Goal: Transaction & Acquisition: Book appointment/travel/reservation

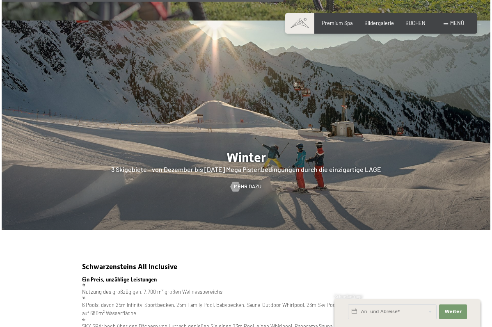
scroll to position [1527, 0]
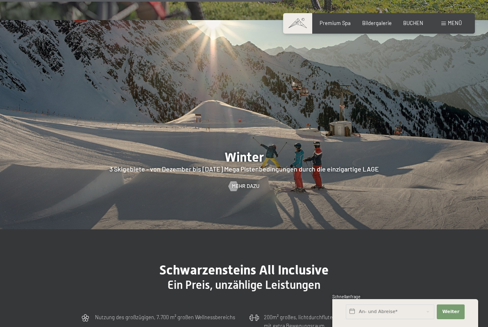
click at [445, 24] on span at bounding box center [444, 24] width 5 height 4
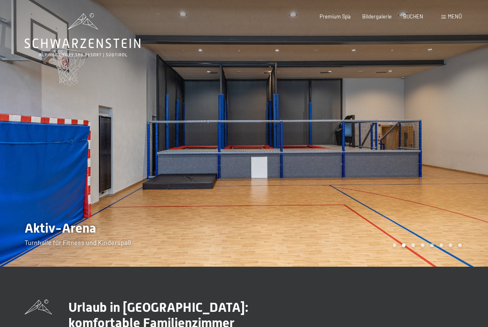
click at [445, 17] on span at bounding box center [444, 17] width 5 height 4
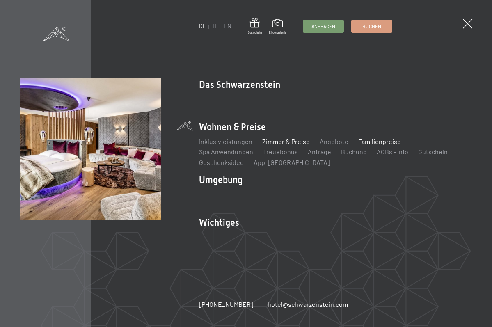
click at [266, 140] on link "Zimmer & Preise" at bounding box center [286, 141] width 48 height 8
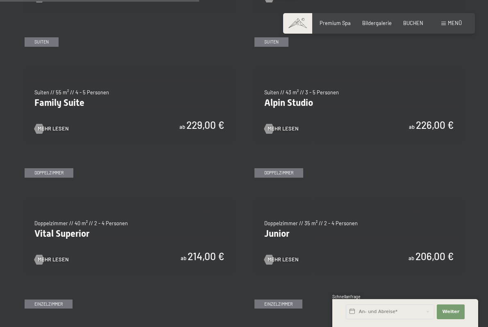
scroll to position [804, 0]
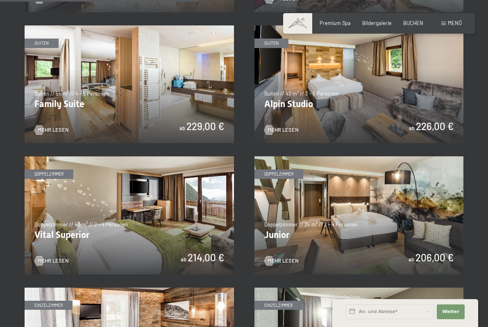
click at [284, 88] on img at bounding box center [360, 84] width 210 height 118
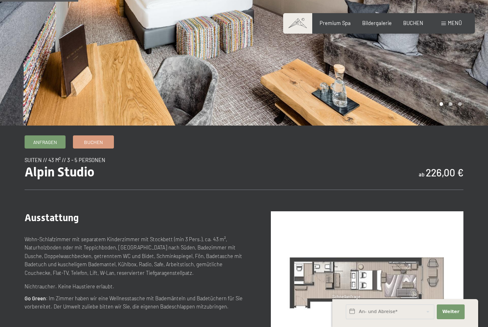
scroll to position [141, 0]
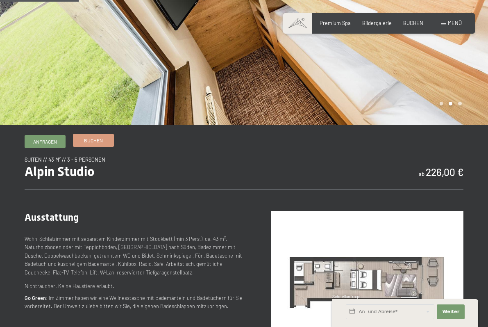
click at [91, 142] on span "Buchen" at bounding box center [93, 140] width 19 height 7
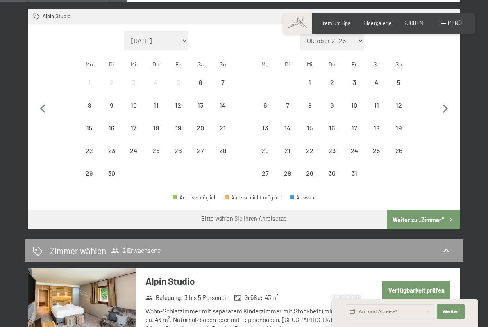
scroll to position [217, 0]
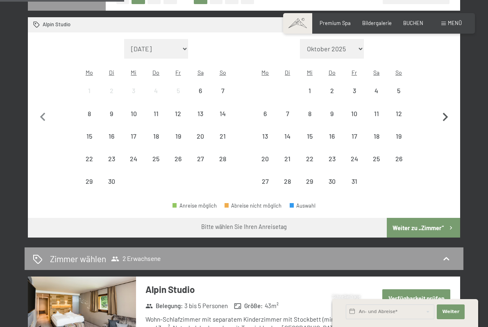
click at [446, 113] on icon "button" at bounding box center [445, 117] width 5 height 9
select select "2025-10-01"
select select "2025-11-01"
click at [446, 113] on icon "button" at bounding box center [445, 117] width 5 height 9
select select "2025-11-01"
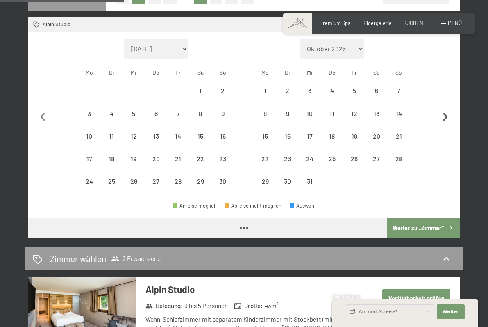
select select "2025-12-01"
select select "2025-11-01"
select select "2025-12-01"
click at [446, 113] on icon "button" at bounding box center [445, 117] width 5 height 9
select select "2025-12-01"
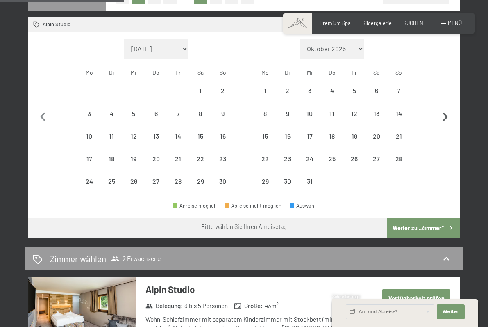
select select "2026-01-01"
select select "2025-12-01"
select select "2026-01-01"
click at [446, 113] on icon "button" at bounding box center [445, 117] width 5 height 9
select select "2026-01-01"
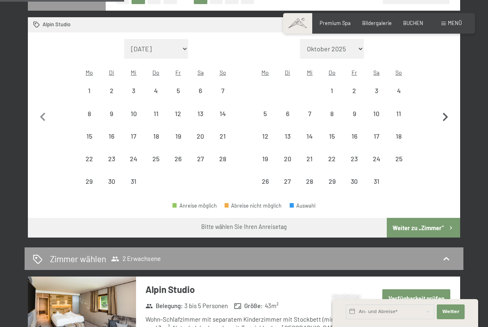
select select "2026-02-01"
click at [446, 113] on icon "button" at bounding box center [445, 117] width 5 height 9
select select "2026-02-01"
select select "2026-03-01"
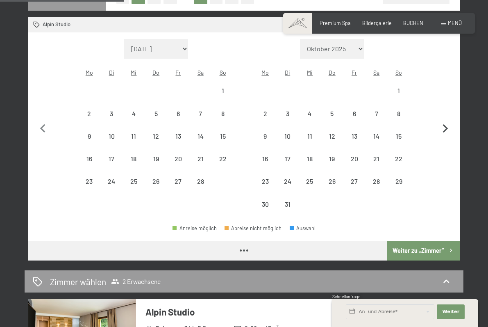
select select "2026-02-01"
select select "2026-03-01"
click at [43, 124] on icon "button" at bounding box center [42, 128] width 5 height 9
select select "2026-01-01"
select select "2026-02-01"
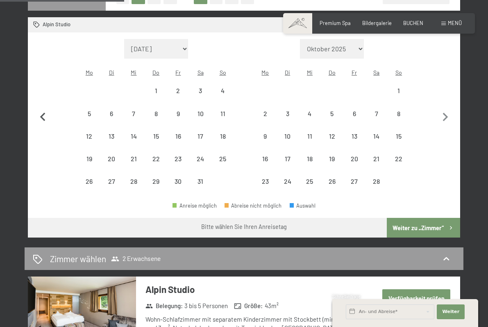
click at [41, 112] on icon "button" at bounding box center [42, 116] width 5 height 9
select select "2025-12-01"
select select "2026-01-01"
click at [41, 112] on icon "button" at bounding box center [42, 116] width 5 height 9
select select "2025-11-01"
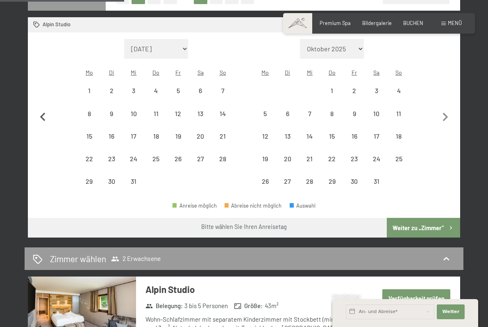
select select "2025-12-01"
click at [446, 113] on icon "button" at bounding box center [445, 117] width 17 height 17
select select "2025-12-01"
select select "2026-01-01"
click at [446, 113] on icon "button" at bounding box center [445, 117] width 17 height 17
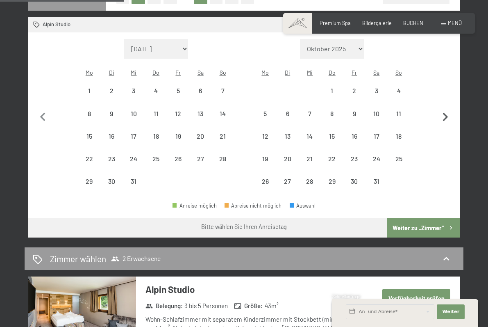
select select "2026-01-01"
select select "2026-02-01"
click at [156, 110] on div "8" at bounding box center [156, 120] width 21 height 21
select select "2026-01-01"
select select "2026-02-01"
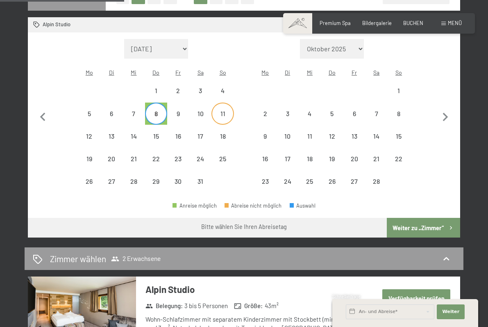
click at [219, 110] on div "11" at bounding box center [222, 120] width 21 height 21
select select "2026-01-01"
select select "2026-02-01"
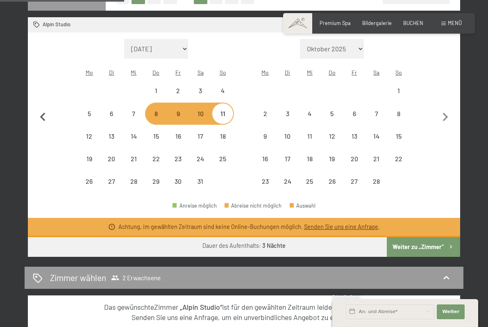
click at [43, 110] on icon "button" at bounding box center [42, 117] width 17 height 17
select select "2025-12-01"
select select "2026-01-01"
